Goal: Use online tool/utility: Utilize a website feature to perform a specific function

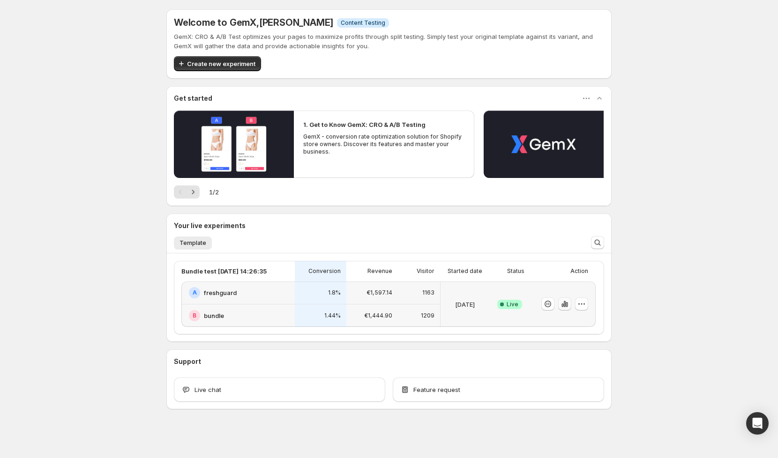
click at [563, 305] on icon "button" at bounding box center [562, 306] width 2 height 4
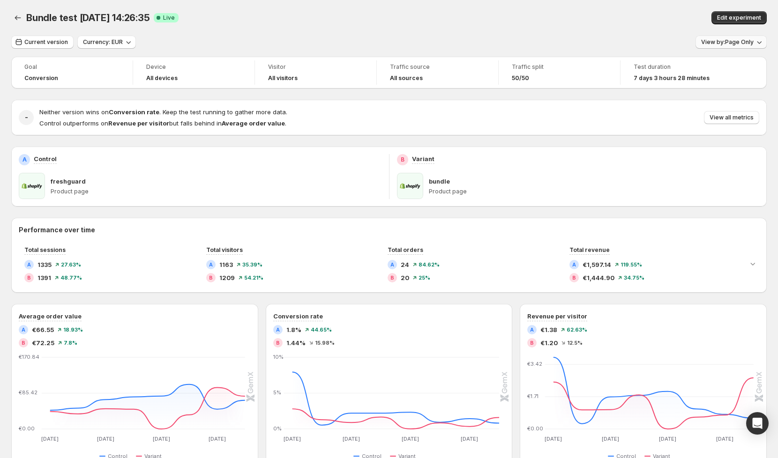
click at [743, 38] on button "View by: Page Only" at bounding box center [731, 42] width 71 height 13
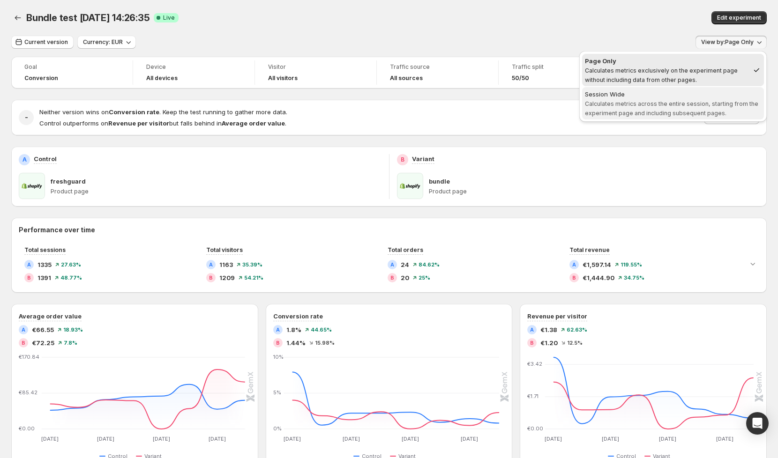
click at [673, 99] on span "Session Wide Calculates metrics across the entire session, starting from the ex…" at bounding box center [673, 103] width 176 height 27
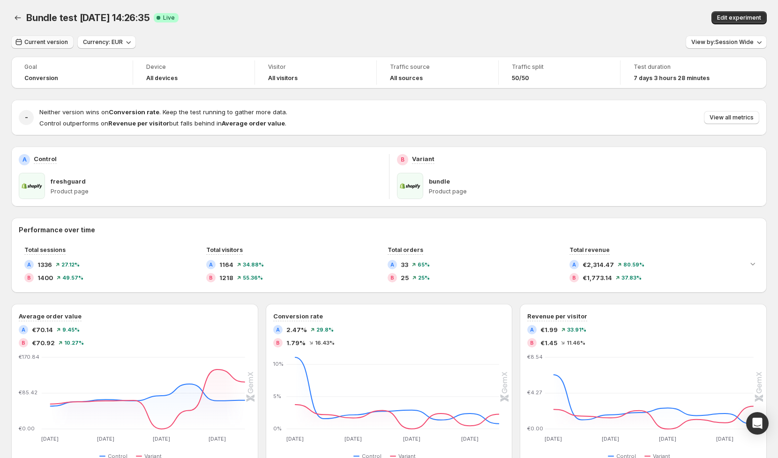
click at [36, 42] on span "Current version" at bounding box center [46, 41] width 44 height 7
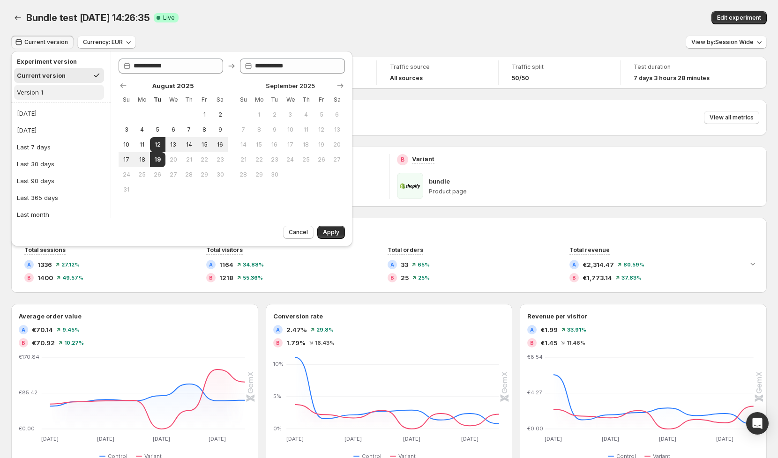
click at [44, 91] on button "Version 1" at bounding box center [59, 92] width 90 height 15
type input "**********"
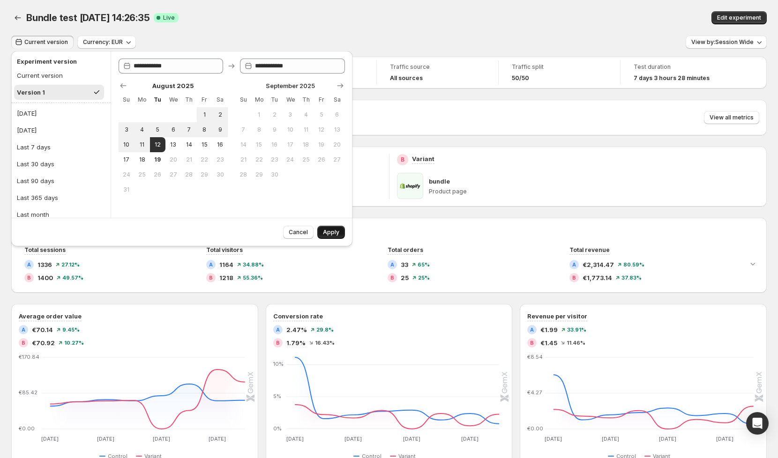
click at [337, 235] on span "Apply" at bounding box center [331, 232] width 16 height 7
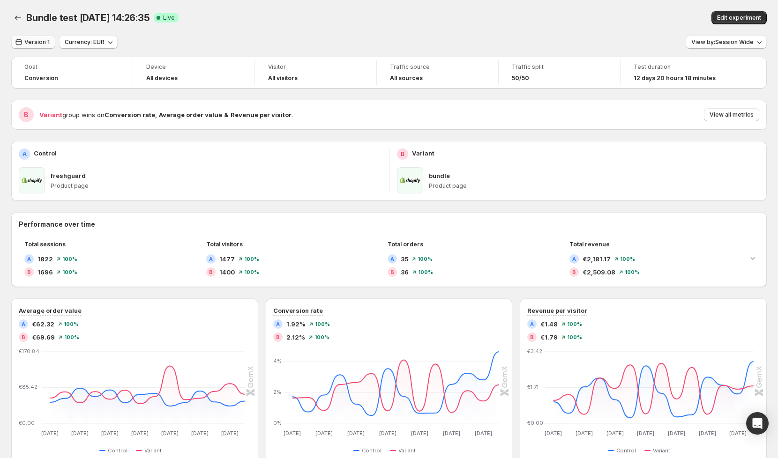
click at [35, 45] on span "Version 1" at bounding box center [36, 41] width 25 height 7
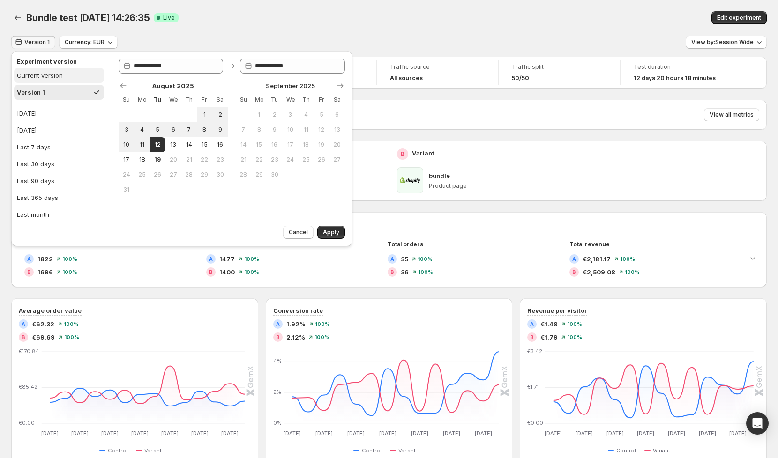
click at [47, 79] on div "Current version" at bounding box center [40, 75] width 46 height 9
type input "**********"
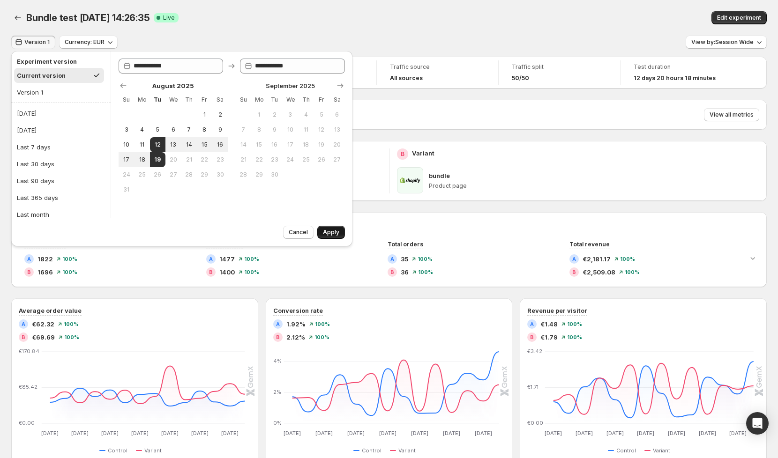
click at [332, 233] on span "Apply" at bounding box center [331, 232] width 16 height 7
